Goal: Task Accomplishment & Management: Use online tool/utility

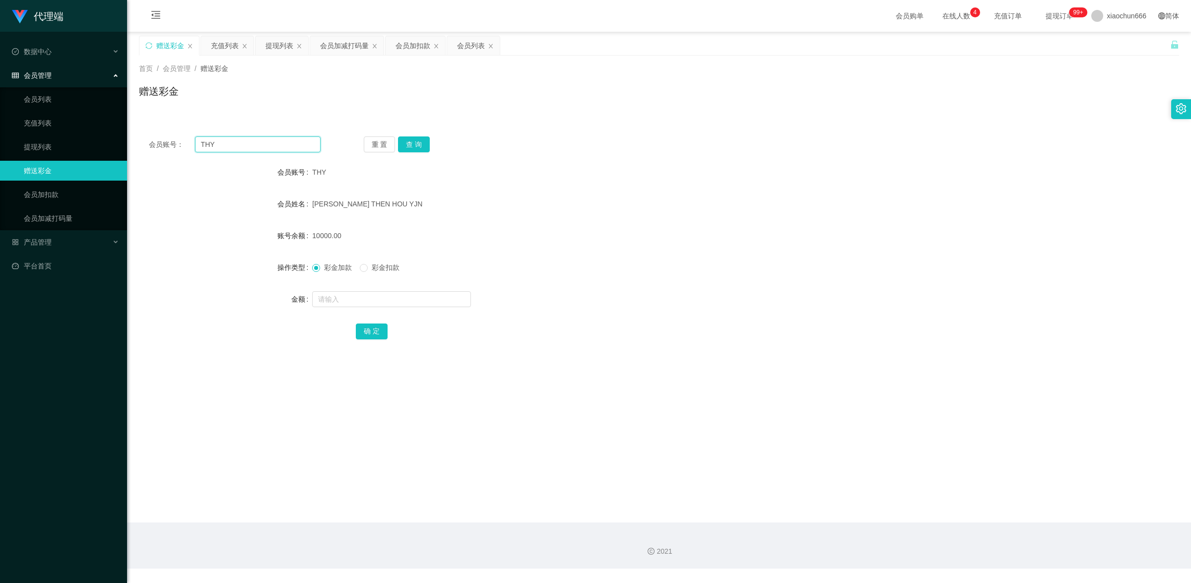
click at [253, 145] on input "THY" at bounding box center [258, 144] width 126 height 16
click at [383, 296] on input "text" at bounding box center [391, 299] width 159 height 16
type input "8"
drag, startPoint x: 375, startPoint y: 330, endPoint x: 413, endPoint y: 321, distance: 39.2
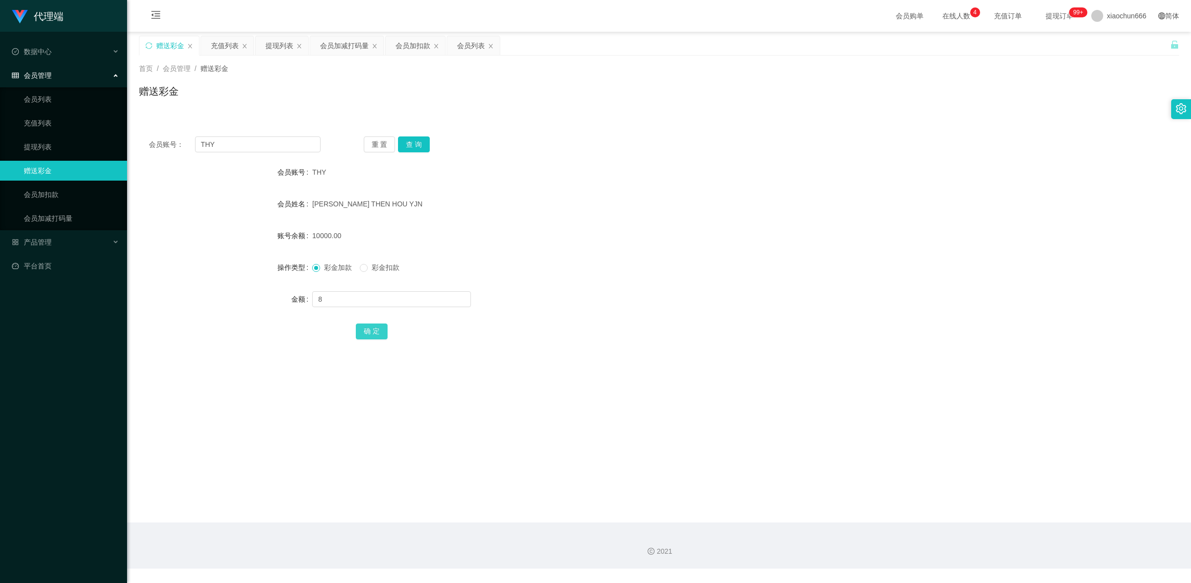
click at [375, 330] on button "确 定" at bounding box center [372, 331] width 32 height 16
drag, startPoint x: 228, startPoint y: 144, endPoint x: 170, endPoint y: 137, distance: 58.5
click at [170, 137] on div "会员账号： THY" at bounding box center [235, 144] width 172 height 16
paste input "Yule"
type input "Yule"
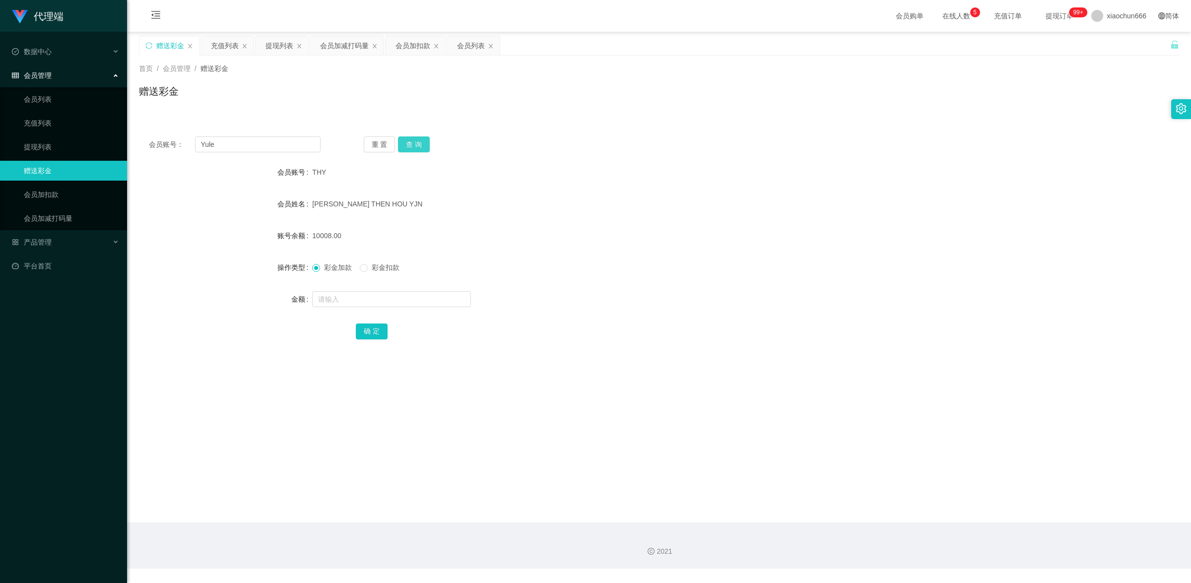
click at [414, 142] on button "查 询" at bounding box center [414, 144] width 32 height 16
click at [260, 143] on input "Yule" at bounding box center [258, 144] width 126 height 16
click at [349, 296] on input "text" at bounding box center [391, 299] width 159 height 16
type input "100"
drag, startPoint x: 61, startPoint y: 149, endPoint x: 71, endPoint y: 149, distance: 9.9
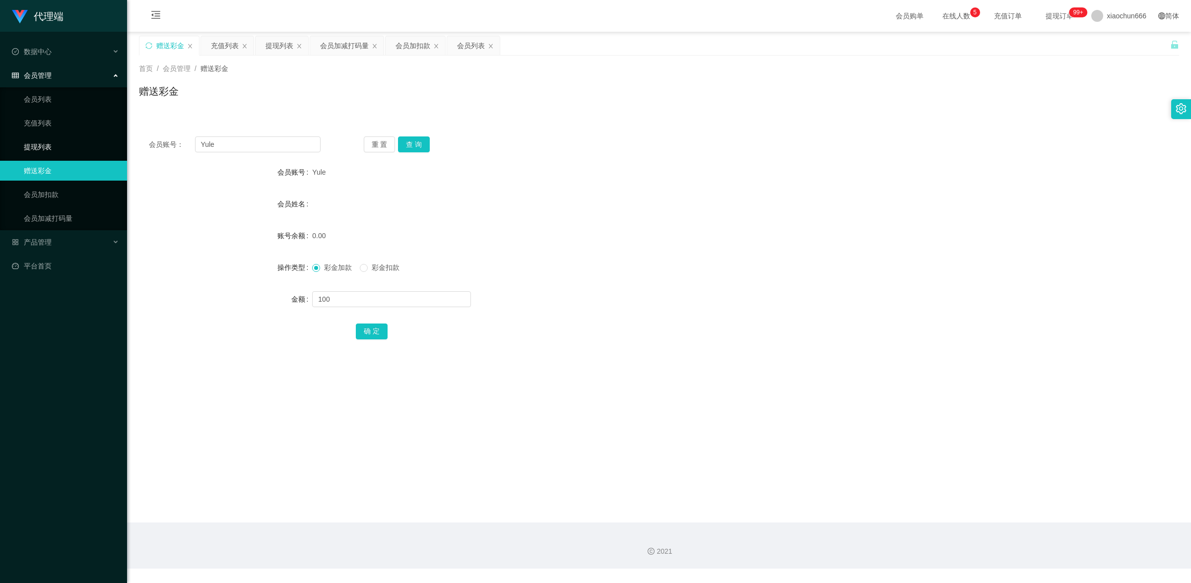
click at [61, 149] on link "提现列表" at bounding box center [71, 147] width 95 height 20
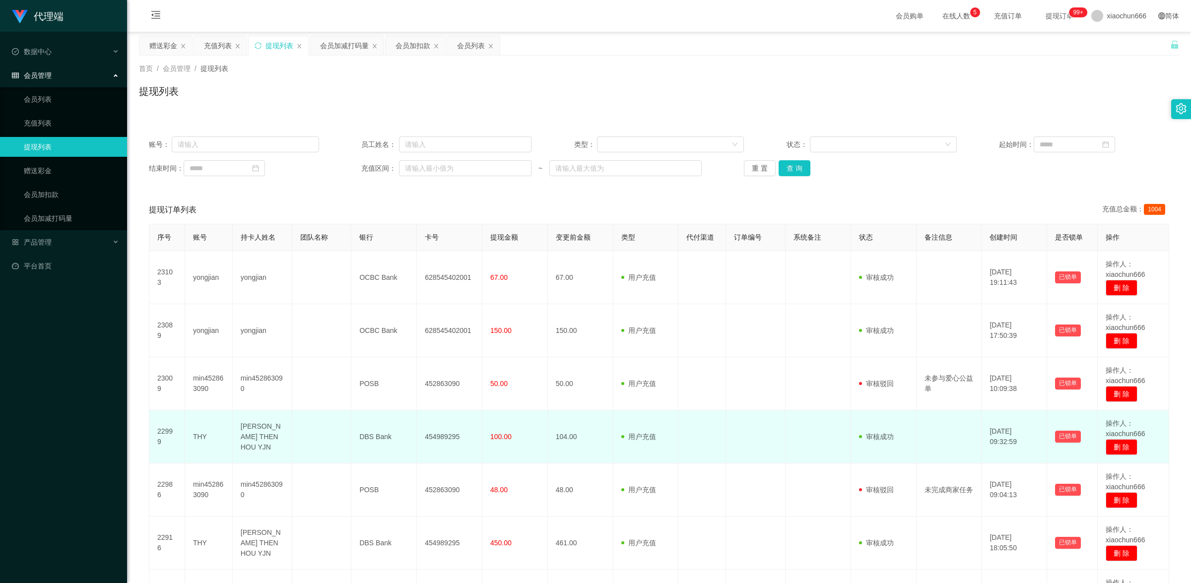
click at [206, 437] on td "THY" at bounding box center [209, 436] width 48 height 53
click at [204, 435] on td "THY" at bounding box center [209, 436] width 48 height 53
click at [203, 435] on td "THY" at bounding box center [209, 436] width 48 height 53
click at [197, 435] on td "THY" at bounding box center [209, 436] width 48 height 53
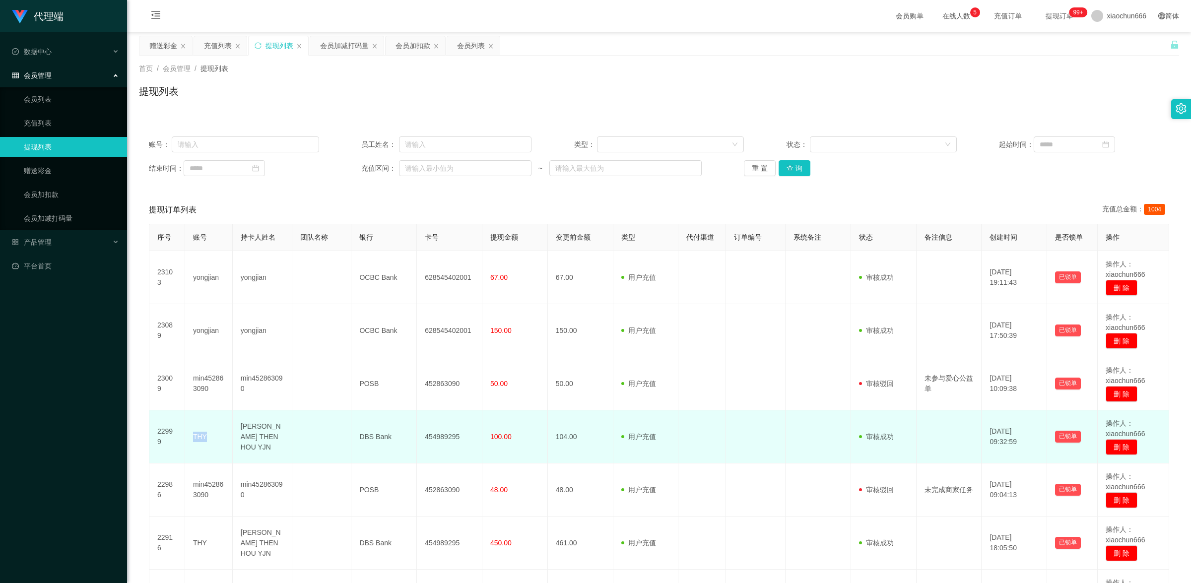
click at [197, 435] on td "THY" at bounding box center [209, 436] width 48 height 53
copy td "THY"
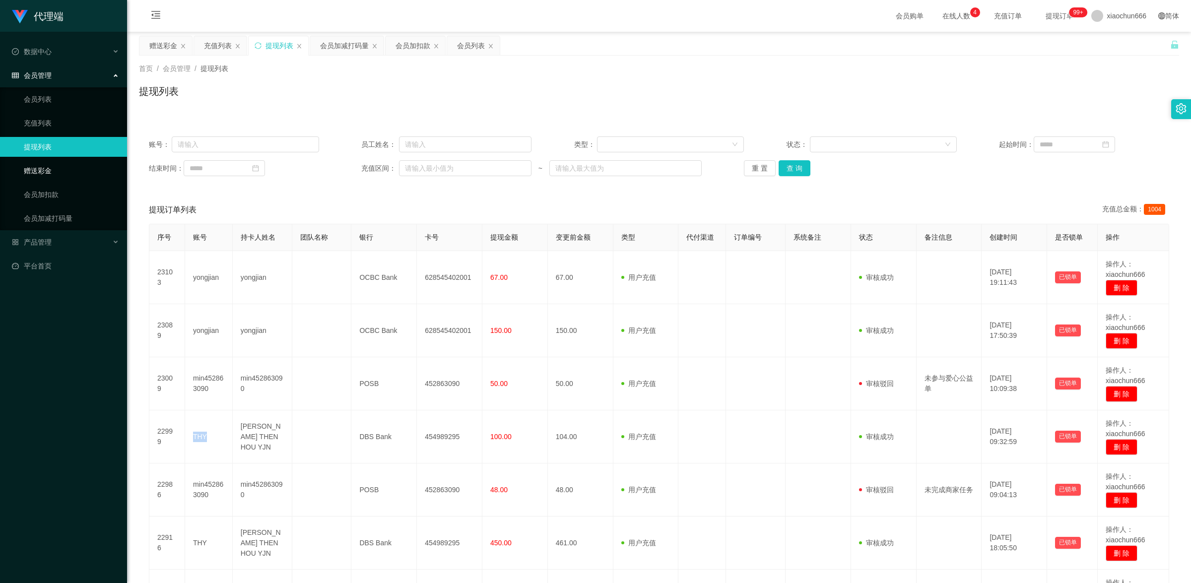
click at [70, 170] on link "赠送彩金" at bounding box center [71, 171] width 95 height 20
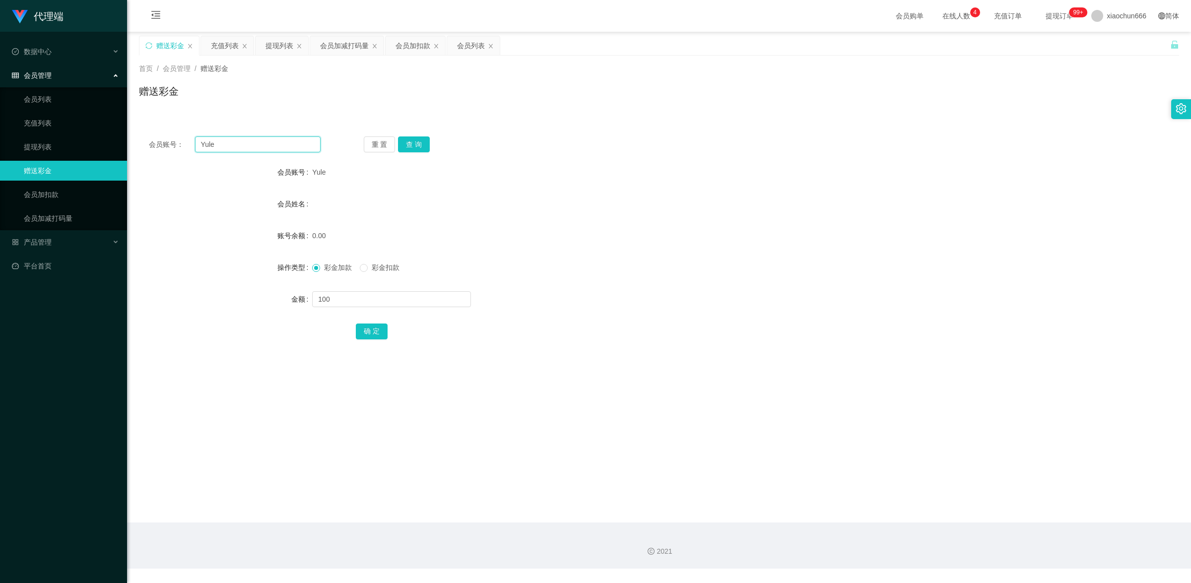
drag, startPoint x: 228, startPoint y: 144, endPoint x: 196, endPoint y: 132, distance: 34.4
click at [168, 130] on div "会员账号： Yule 重 置 查 询 会员账号 Yule 会员姓名 账号余额 0.00 操作类型 彩金加款 彩金扣款 金额 100 确 定" at bounding box center [659, 245] width 1040 height 236
paste input "THY"
type input "THY"
click at [413, 144] on button "查 询" at bounding box center [414, 144] width 32 height 16
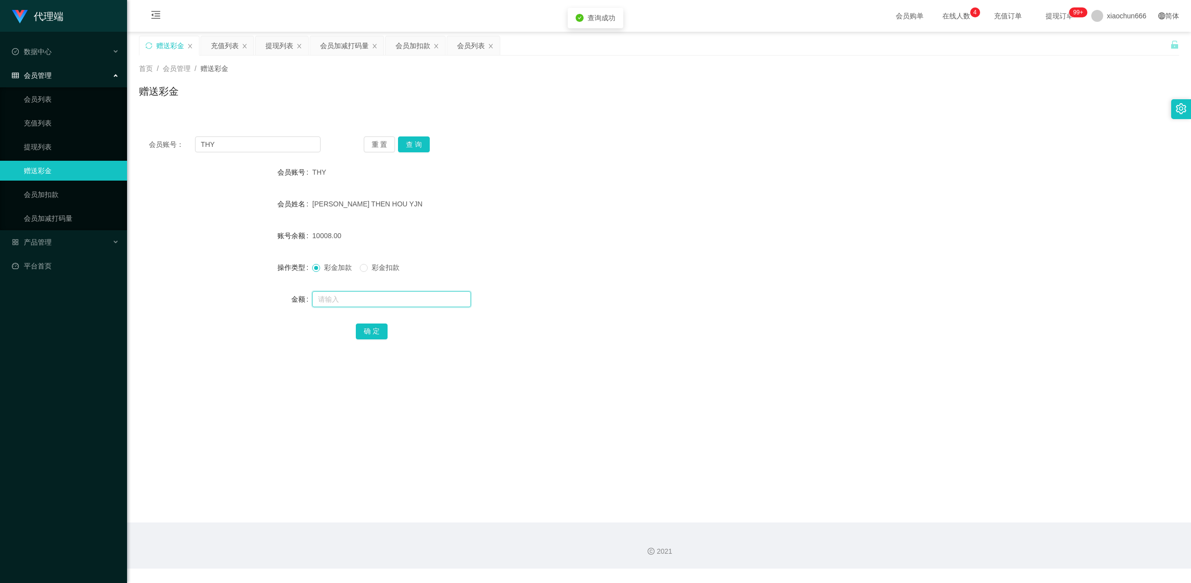
click at [355, 304] on input "text" at bounding box center [391, 299] width 159 height 16
type input "8"
click at [364, 325] on button "确 定" at bounding box center [372, 331] width 32 height 16
drag, startPoint x: 242, startPoint y: 145, endPoint x: 163, endPoint y: 130, distance: 80.2
click at [164, 131] on div "会员账号： THY 重 置 查 询 会员账号 THY 会员姓名 [PERSON_NAME] THEN HOU YJN 账号余额 10016.00 操作类型 彩…" at bounding box center [659, 245] width 1040 height 236
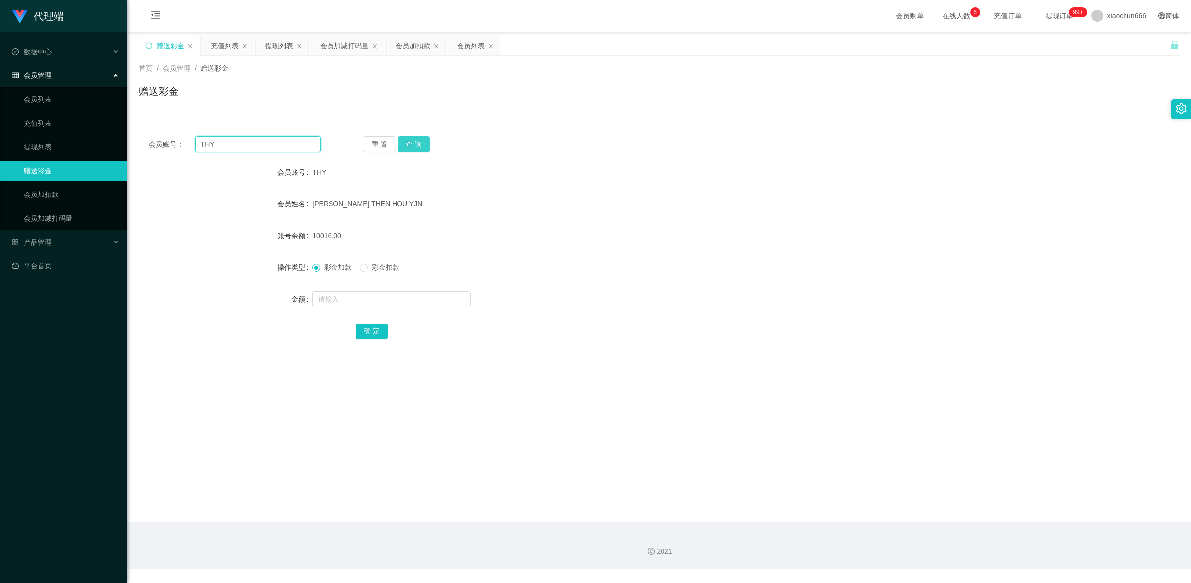
paste input "yongjian"
type input "yongjian"
click at [415, 145] on button "查 询" at bounding box center [414, 144] width 32 height 16
click at [379, 301] on input "text" at bounding box center [391, 299] width 159 height 16
type input "1"
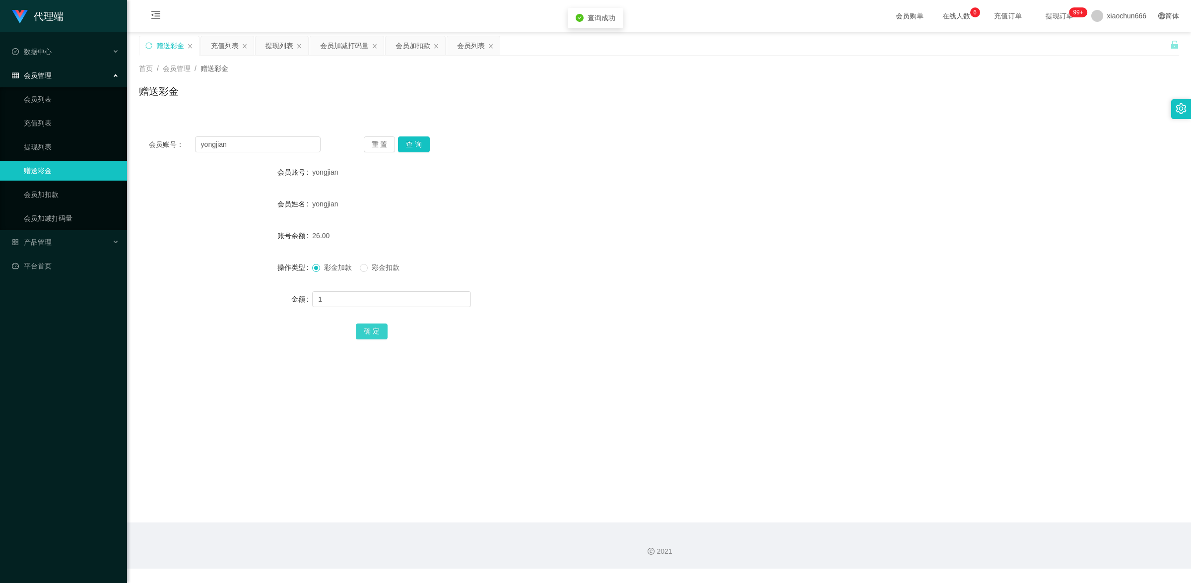
click at [370, 324] on button "确 定" at bounding box center [372, 331] width 32 height 16
drag, startPoint x: 489, startPoint y: 221, endPoint x: 432, endPoint y: 169, distance: 77.3
click at [486, 217] on form "会员账号 yongjian 会员姓名 yongjian 账号余额 26.00 操作类型 彩金加款 彩金扣款 金额 1 确 定" at bounding box center [659, 251] width 1040 height 179
click at [425, 146] on button "查 询" at bounding box center [414, 144] width 32 height 16
click at [59, 142] on link "提现列表" at bounding box center [71, 147] width 95 height 20
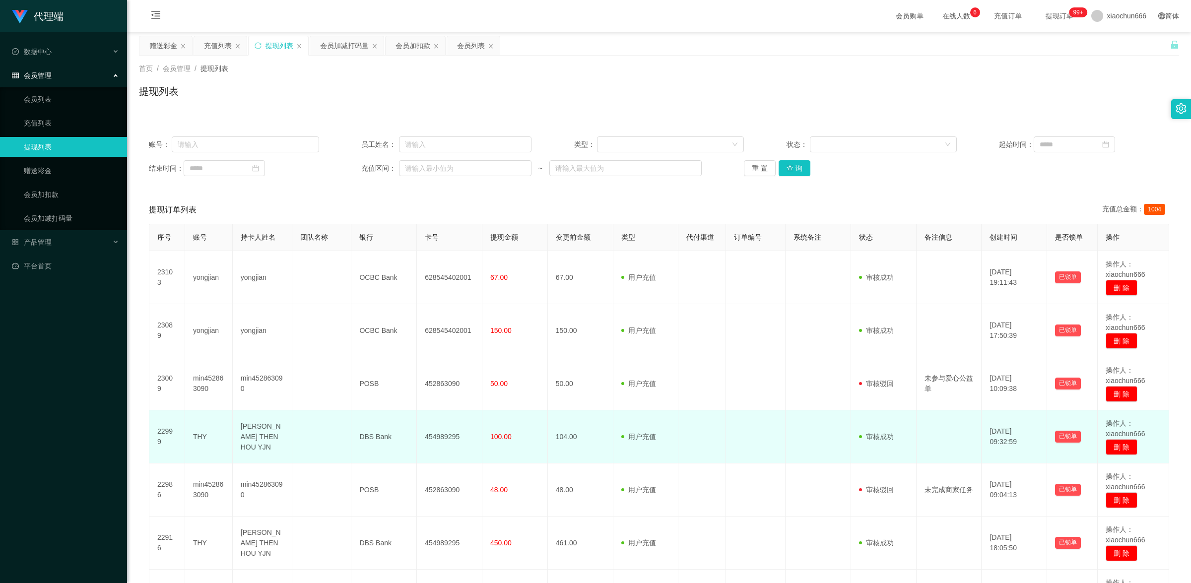
click at [200, 438] on td "THY" at bounding box center [209, 436] width 48 height 53
copy td "THY"
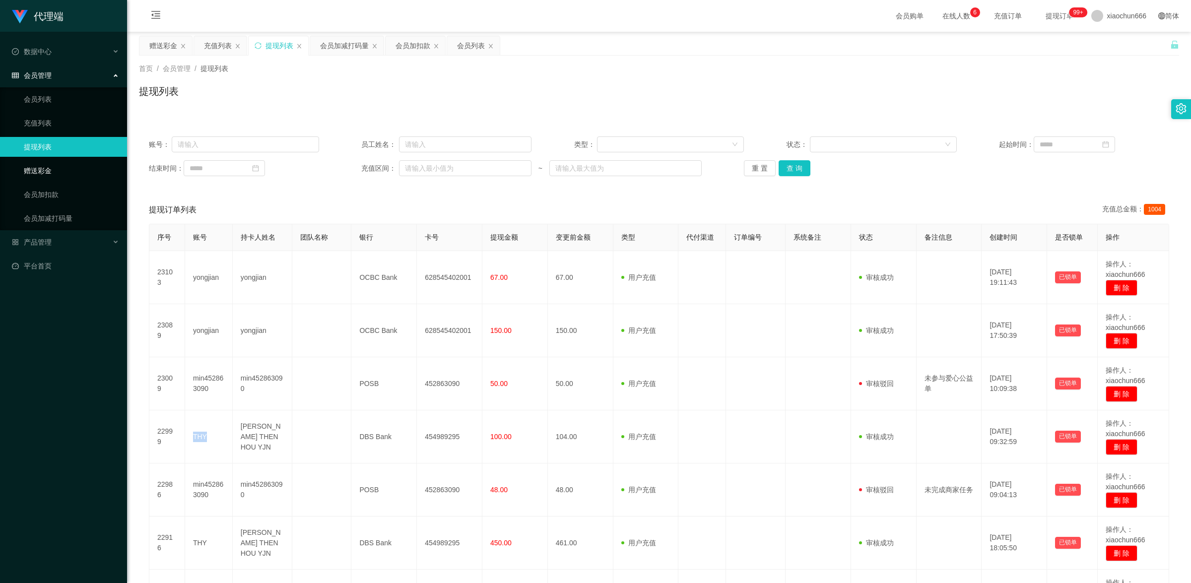
click at [52, 174] on link "赠送彩金" at bounding box center [71, 171] width 95 height 20
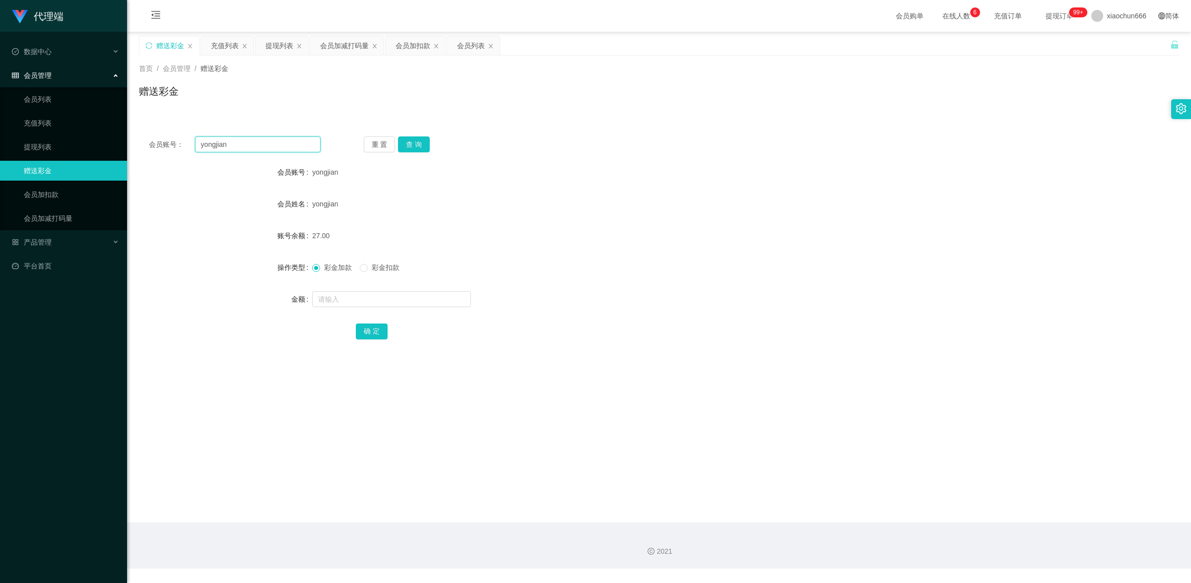
click at [254, 146] on input "yongjian" at bounding box center [258, 144] width 126 height 16
paste input "THY"
type input "THY"
click at [369, 306] on input "text" at bounding box center [391, 299] width 159 height 16
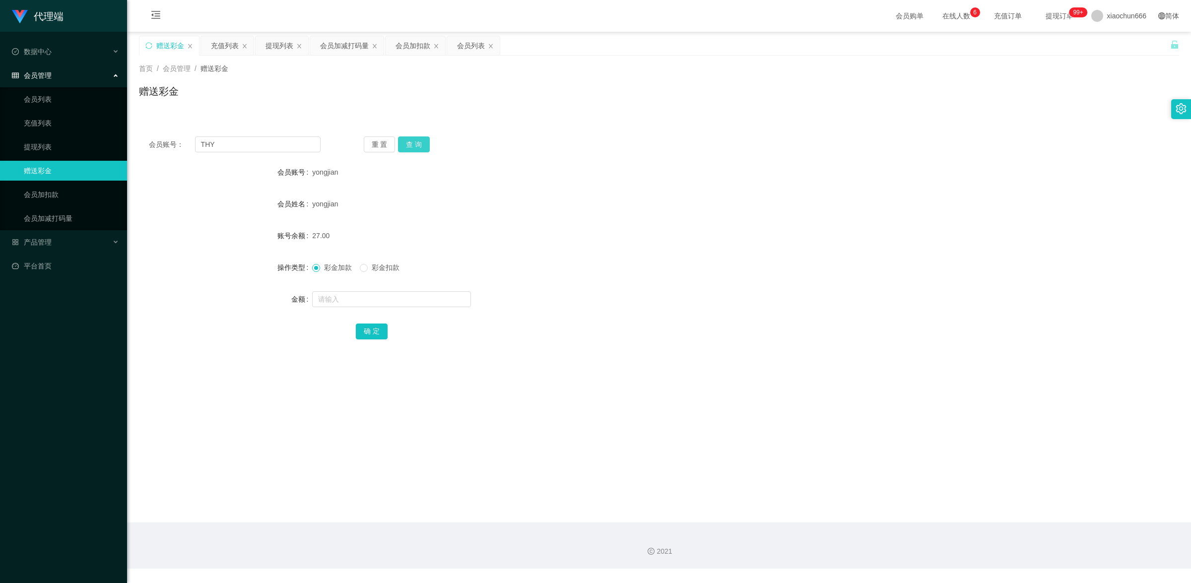
click at [413, 144] on button "查 询" at bounding box center [414, 144] width 32 height 16
click at [358, 294] on input "text" at bounding box center [391, 299] width 159 height 16
type input "8"
click at [371, 329] on button "确 定" at bounding box center [372, 331] width 32 height 16
click at [344, 296] on input "text" at bounding box center [391, 299] width 159 height 16
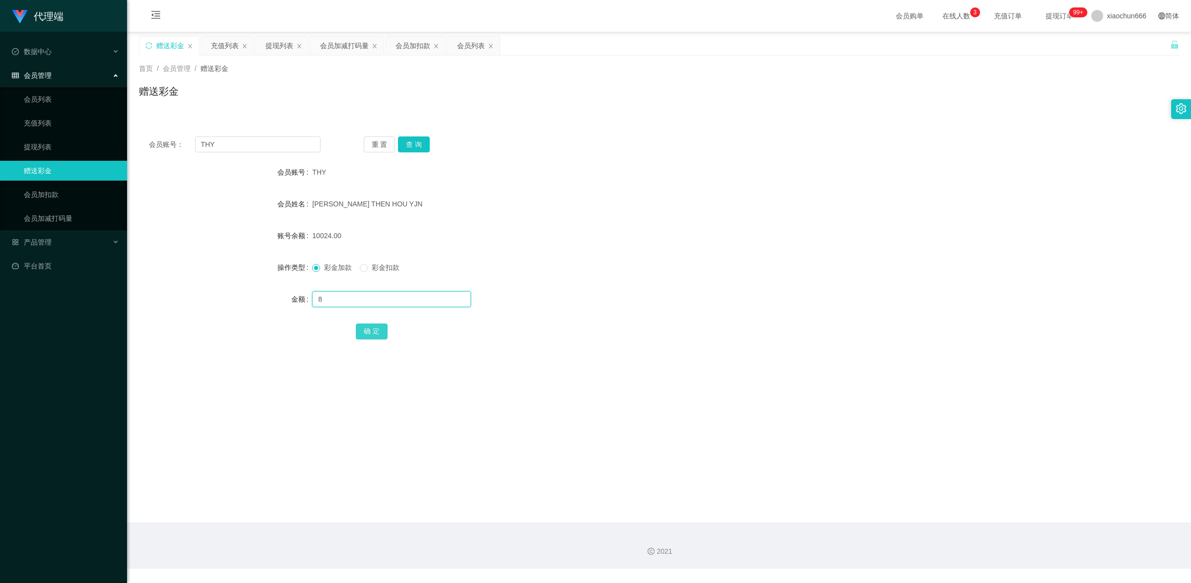
type input "8"
click at [375, 323] on button "确 定" at bounding box center [372, 331] width 32 height 16
drag, startPoint x: 53, startPoint y: 145, endPoint x: 159, endPoint y: 174, distance: 109.9
click at [53, 145] on link "提现列表" at bounding box center [71, 147] width 95 height 20
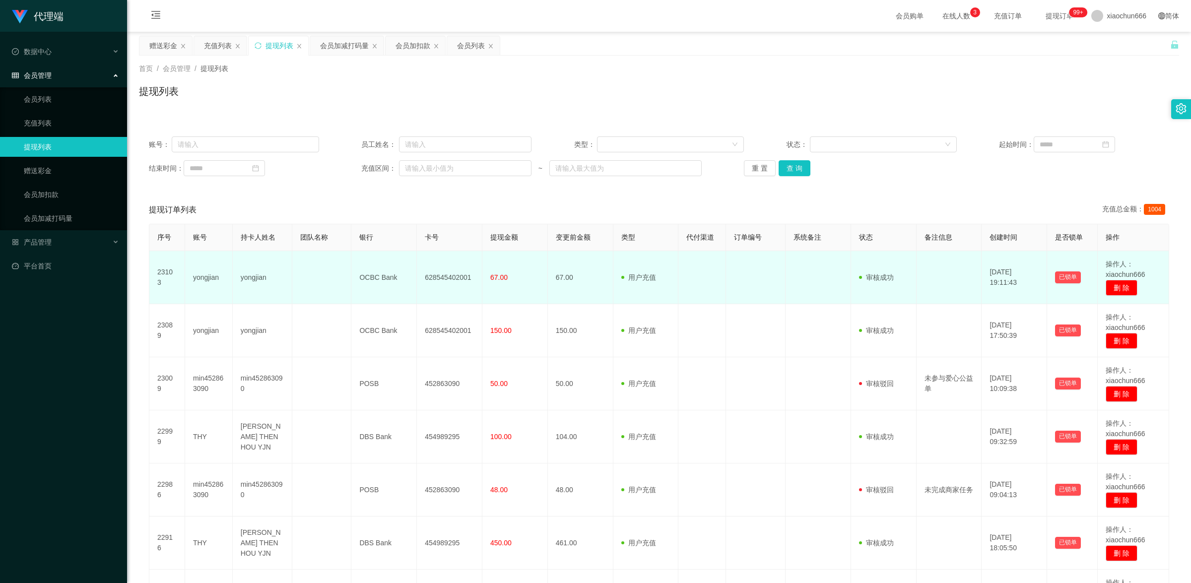
click at [209, 276] on td "yongjian" at bounding box center [209, 277] width 48 height 53
copy td "yongjian"
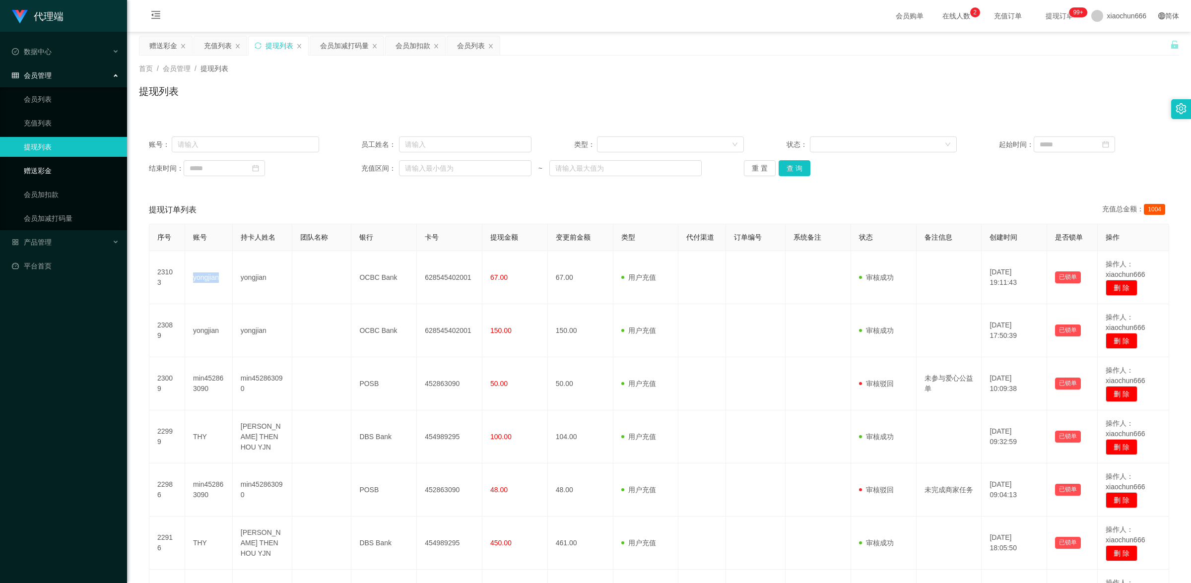
click at [48, 167] on link "赠送彩金" at bounding box center [71, 171] width 95 height 20
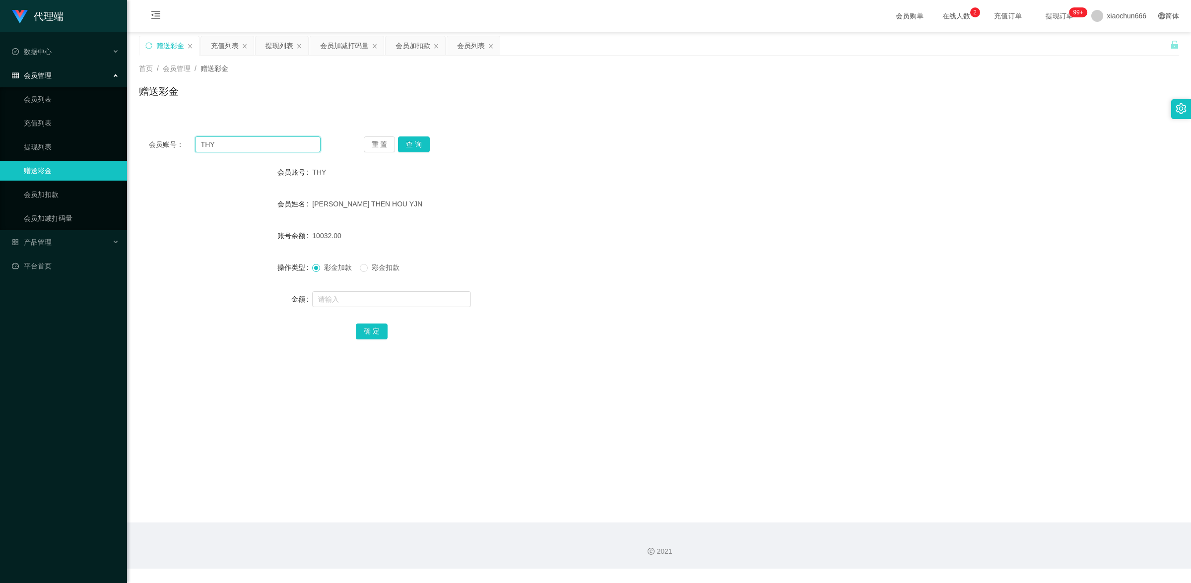
click at [219, 149] on input "THY" at bounding box center [258, 144] width 126 height 16
click at [219, 147] on input "THY" at bounding box center [258, 144] width 126 height 16
paste input "yongjian"
type input "yongjian"
click at [417, 144] on button "查 询" at bounding box center [414, 144] width 32 height 16
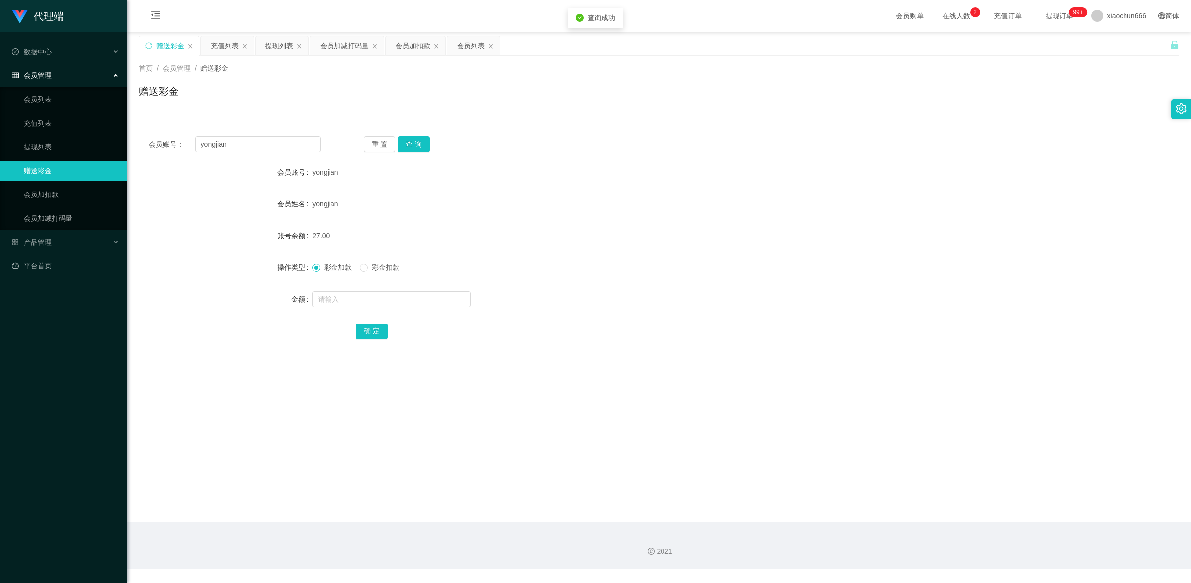
click at [379, 290] on div at bounding box center [615, 299] width 607 height 20
click at [380, 300] on input "text" at bounding box center [391, 299] width 159 height 16
type input "1"
click at [366, 331] on button "确 定" at bounding box center [372, 331] width 32 height 16
click at [68, 149] on link "提现列表" at bounding box center [71, 147] width 95 height 20
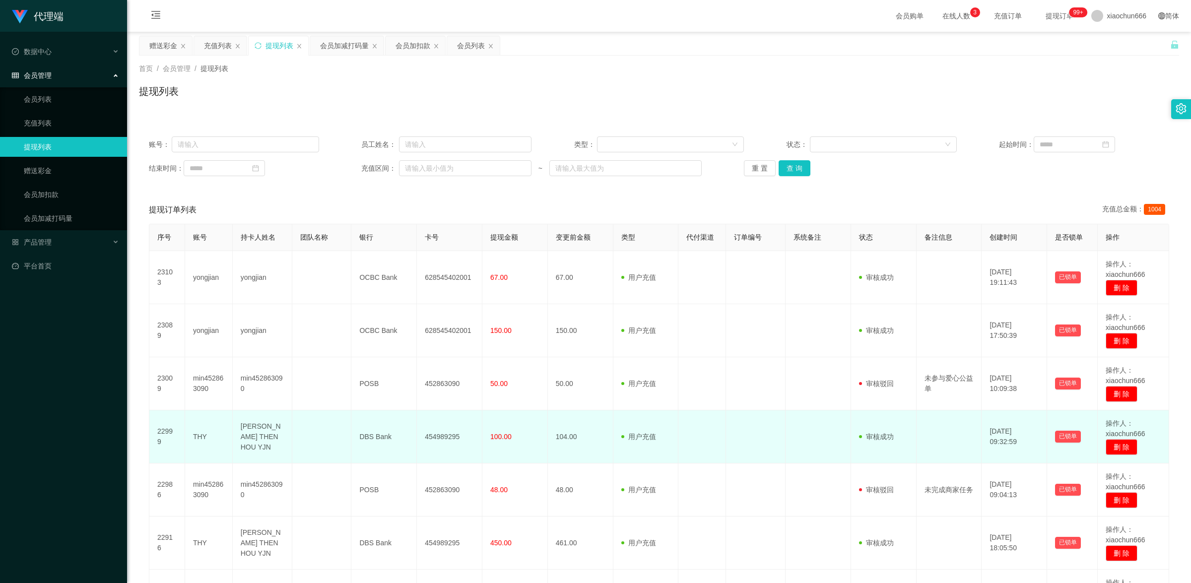
click at [201, 438] on td "THY" at bounding box center [209, 436] width 48 height 53
copy td "THY"
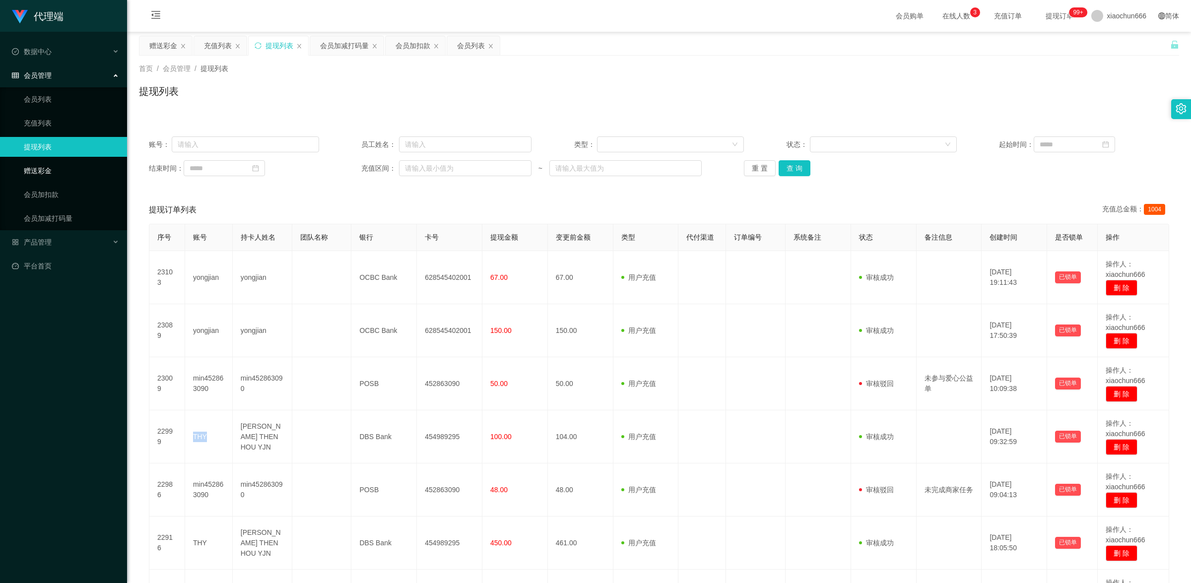
click at [67, 170] on link "赠送彩金" at bounding box center [71, 171] width 95 height 20
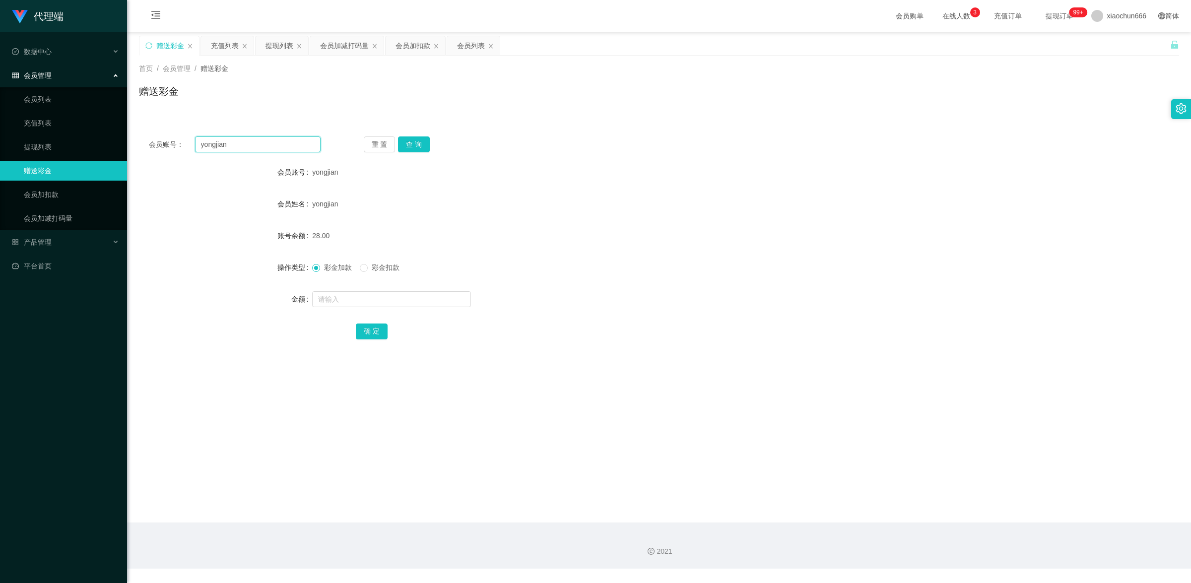
click at [248, 148] on input "yongjian" at bounding box center [258, 144] width 126 height 16
click at [248, 147] on input "yongjian" at bounding box center [258, 144] width 126 height 16
paste input "THY"
type input "THY"
click at [412, 145] on button "查 询" at bounding box center [414, 144] width 32 height 16
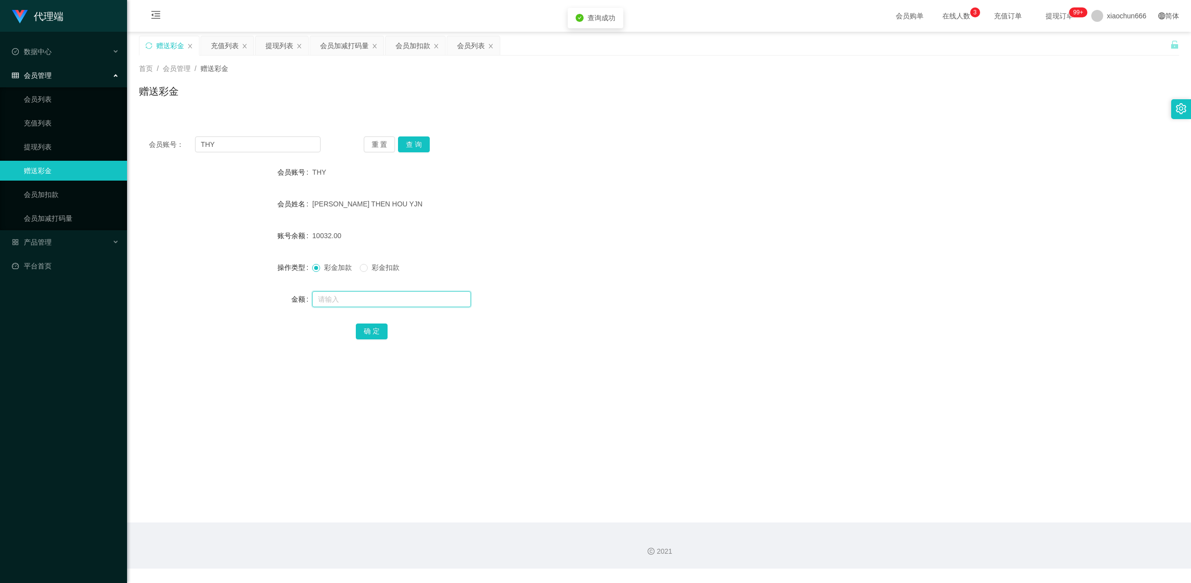
click at [376, 305] on input "text" at bounding box center [391, 299] width 159 height 16
type input "8"
drag, startPoint x: 371, startPoint y: 328, endPoint x: 596, endPoint y: 266, distance: 233.6
click at [371, 328] on button "确 定" at bounding box center [372, 331] width 32 height 16
click at [70, 145] on link "提现列表" at bounding box center [71, 147] width 95 height 20
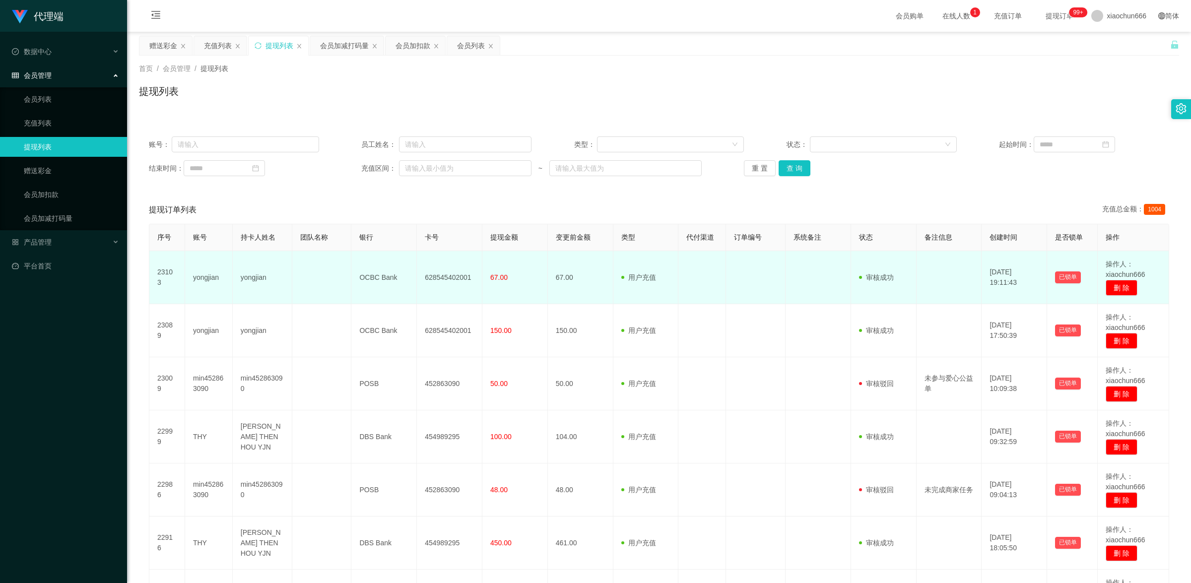
click at [216, 274] on td "yongjian" at bounding box center [209, 277] width 48 height 53
copy td "yongjian"
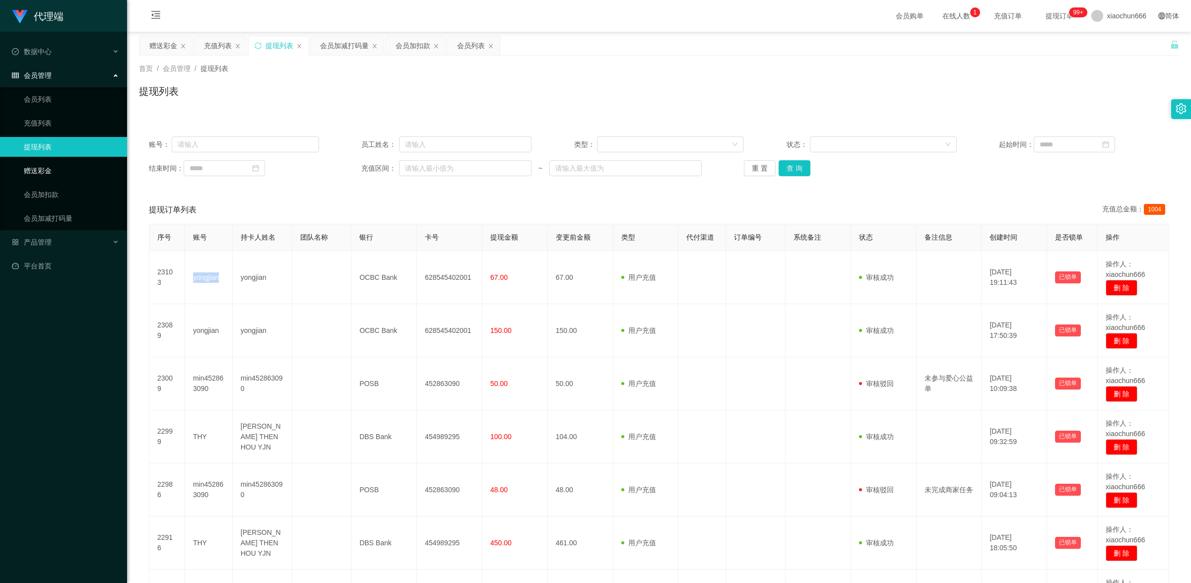
click at [61, 165] on link "赠送彩金" at bounding box center [71, 171] width 95 height 20
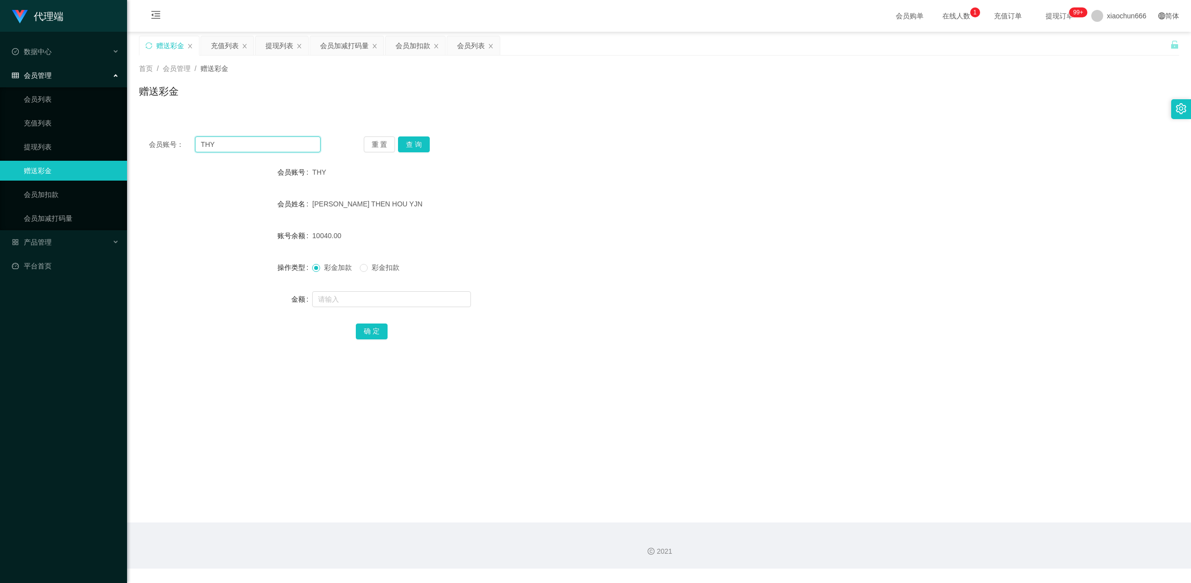
click at [237, 145] on input "THY" at bounding box center [258, 144] width 126 height 16
paste input "yongjian"
type input "yongjian"
click at [413, 144] on button "查 询" at bounding box center [414, 144] width 32 height 16
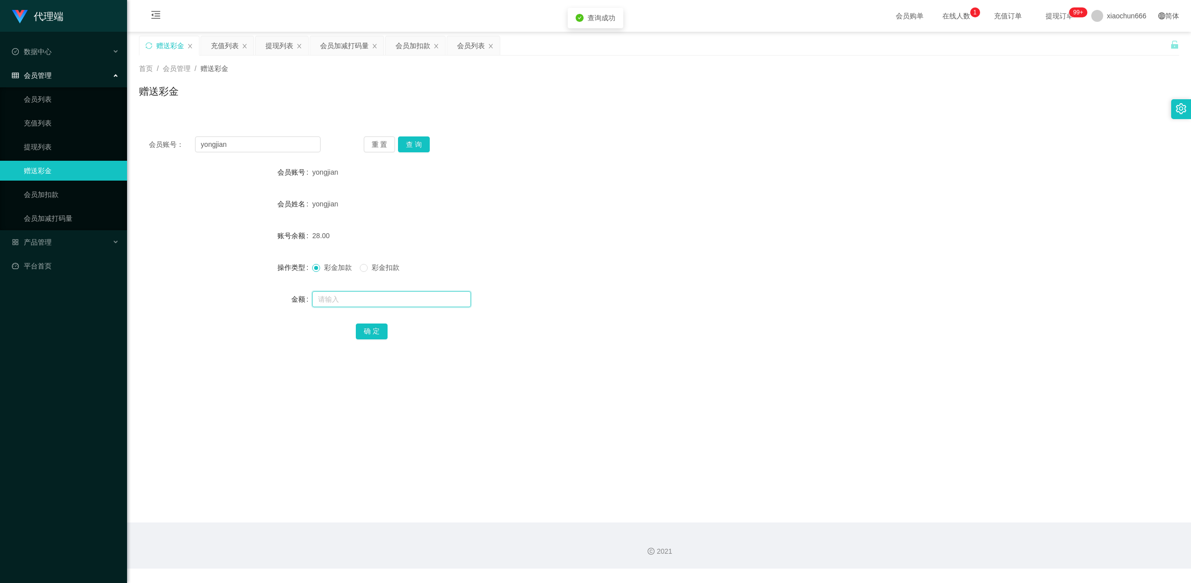
click at [385, 295] on input "text" at bounding box center [391, 299] width 159 height 16
type input "1"
drag, startPoint x: 377, startPoint y: 325, endPoint x: 688, endPoint y: 237, distance: 323.0
click at [381, 325] on button "确 定" at bounding box center [372, 331] width 32 height 16
